Goal: Use online tool/utility

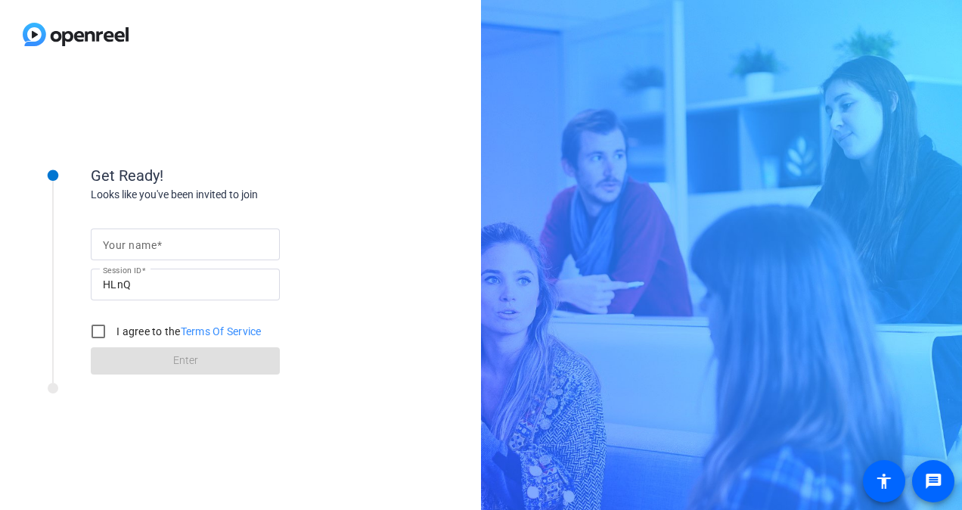
click at [165, 246] on input "Your name" at bounding box center [185, 244] width 165 height 18
type input "[PERSON_NAME]"
click at [101, 342] on input "I agree to the Terms Of Service" at bounding box center [98, 331] width 30 height 30
checkbox input "true"
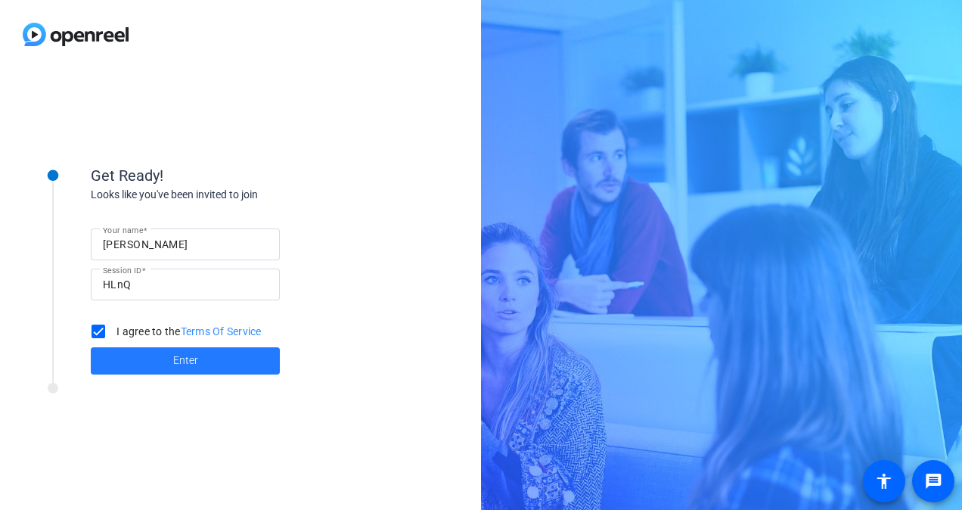
click at [166, 355] on span at bounding box center [185, 360] width 189 height 36
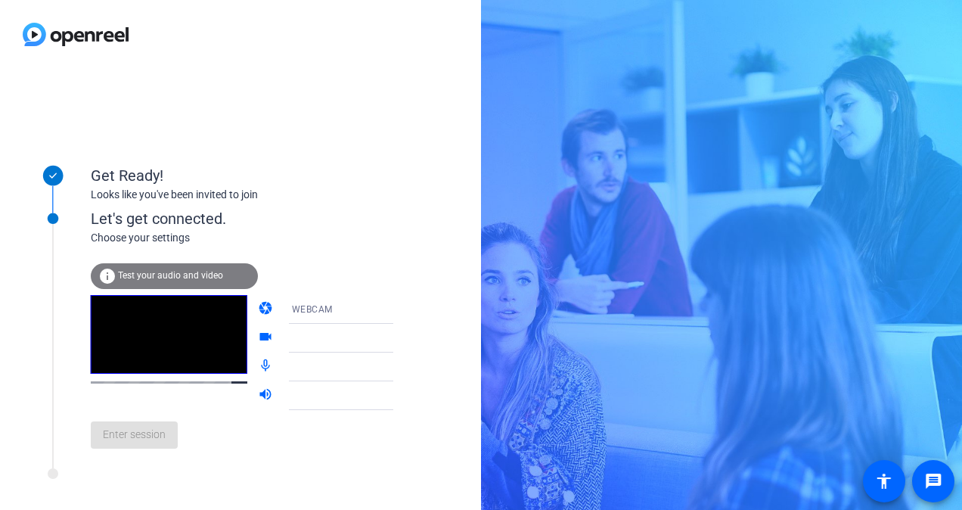
click at [175, 280] on span "Test your audio and video" at bounding box center [170, 275] width 105 height 11
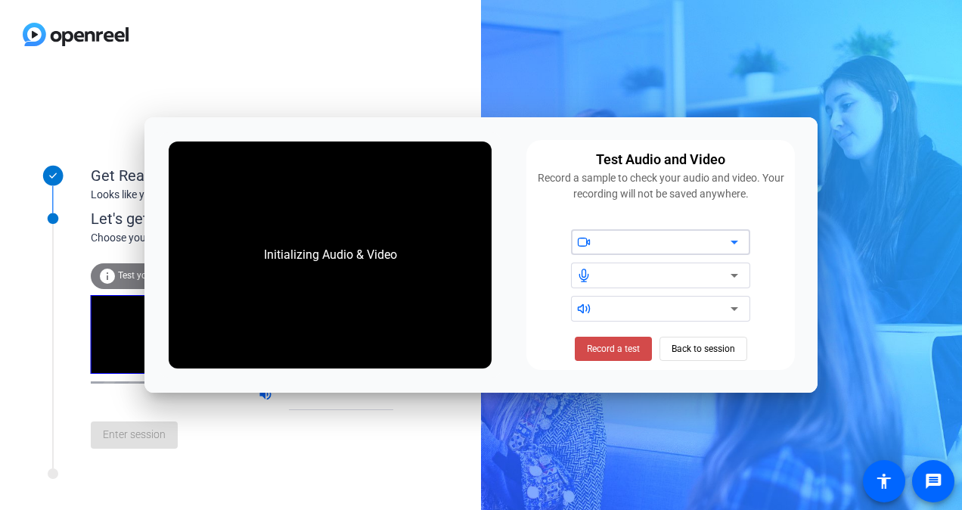
click at [611, 348] on span "Record a test" at bounding box center [613, 349] width 53 height 14
click at [736, 243] on icon at bounding box center [734, 242] width 18 height 18
click at [635, 345] on span "Stop Testing (6s)" at bounding box center [612, 349] width 69 height 14
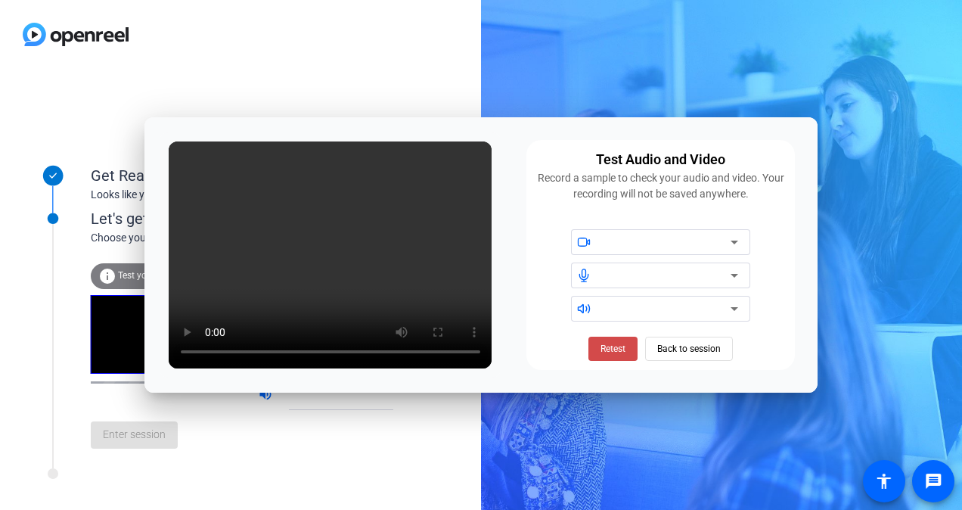
click at [603, 351] on span "Retest" at bounding box center [612, 349] width 25 height 14
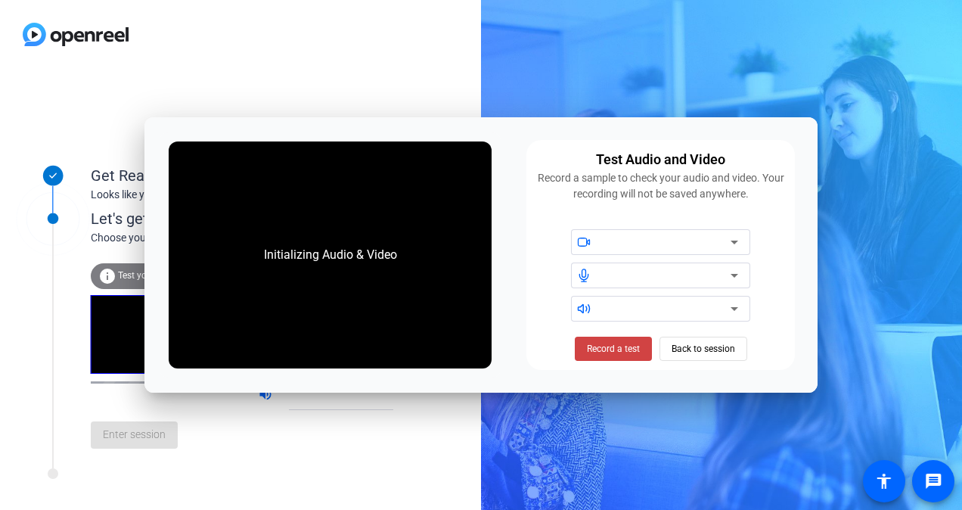
click at [289, 67] on div at bounding box center [240, 34] width 481 height 69
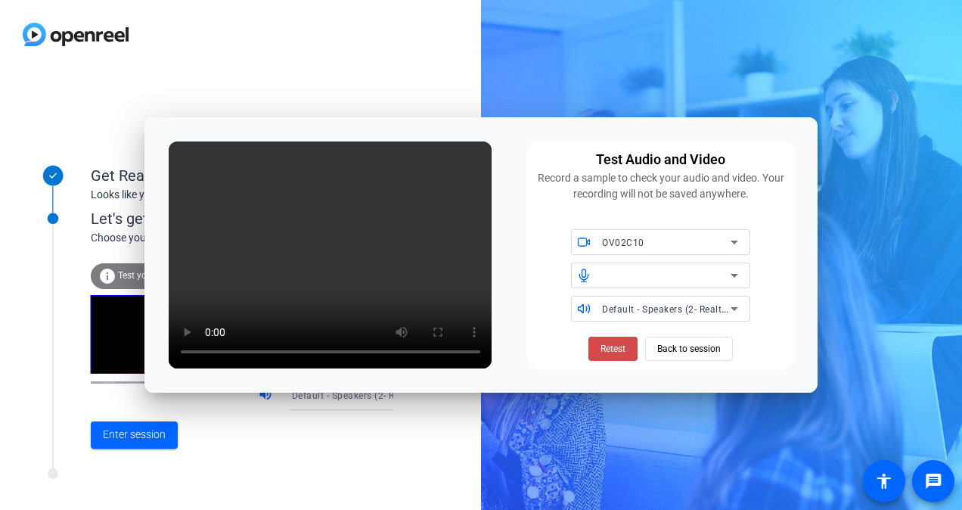
click at [619, 354] on span "Retest" at bounding box center [612, 349] width 25 height 14
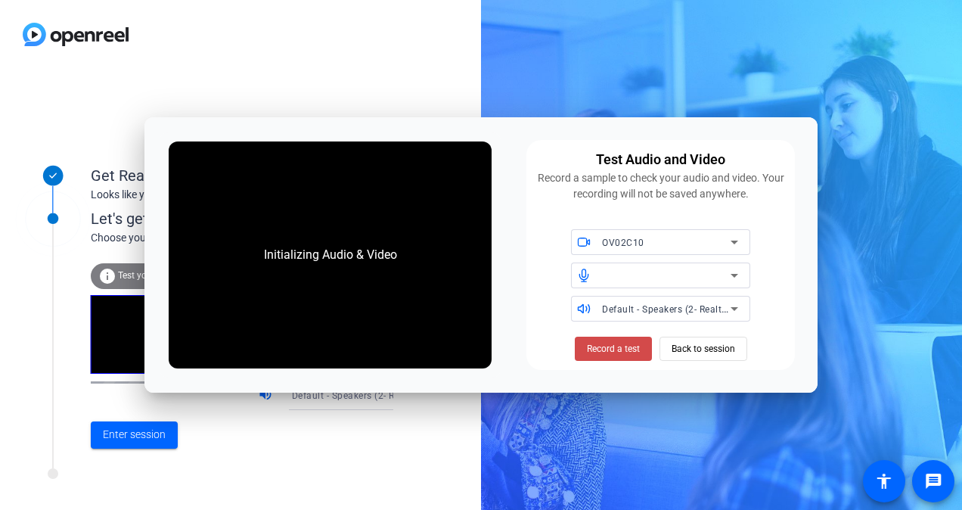
click at [612, 346] on span "Record a test" at bounding box center [613, 349] width 53 height 14
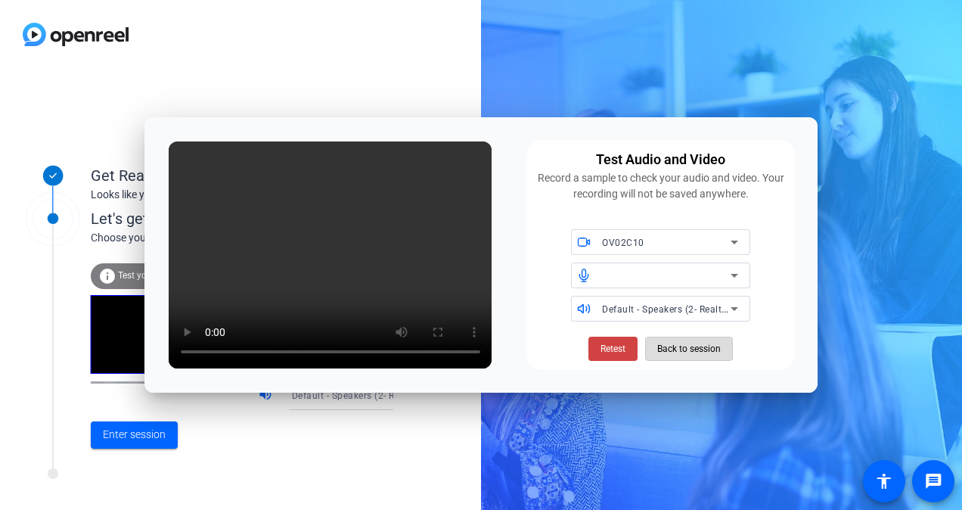
click at [689, 352] on span "Back to session" at bounding box center [689, 348] width 64 height 29
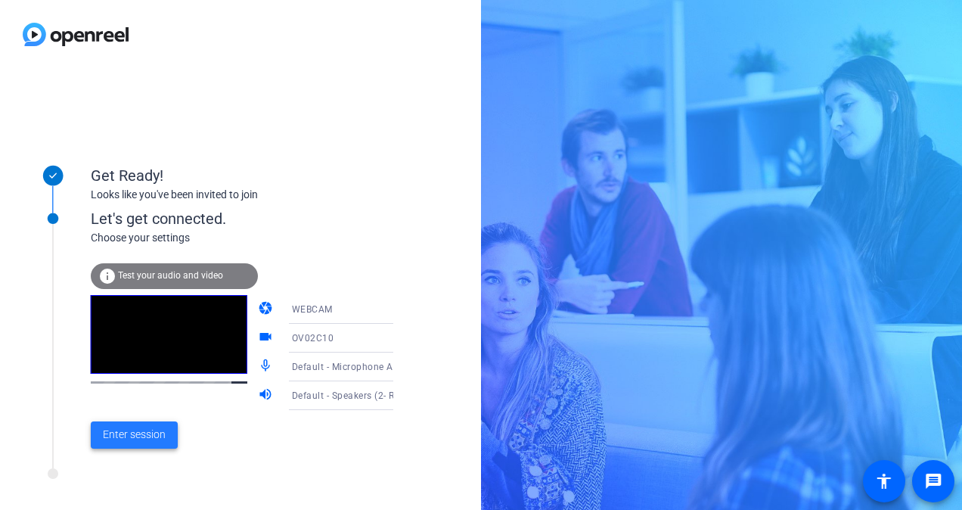
click at [138, 434] on span "Enter session" at bounding box center [134, 434] width 63 height 16
